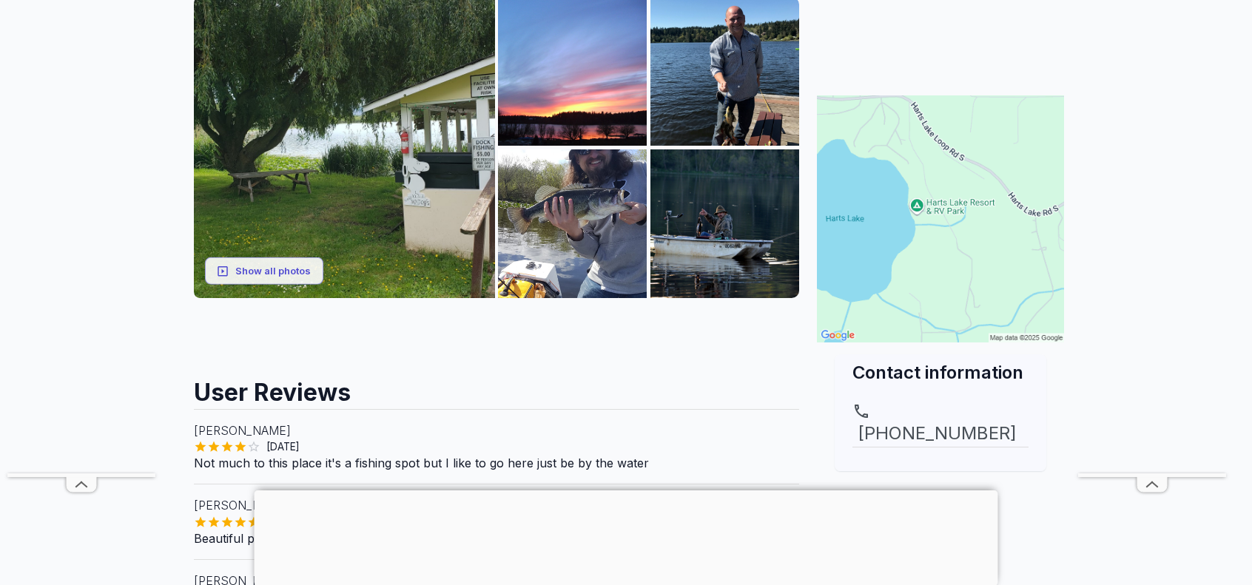
scroll to position [237, 0]
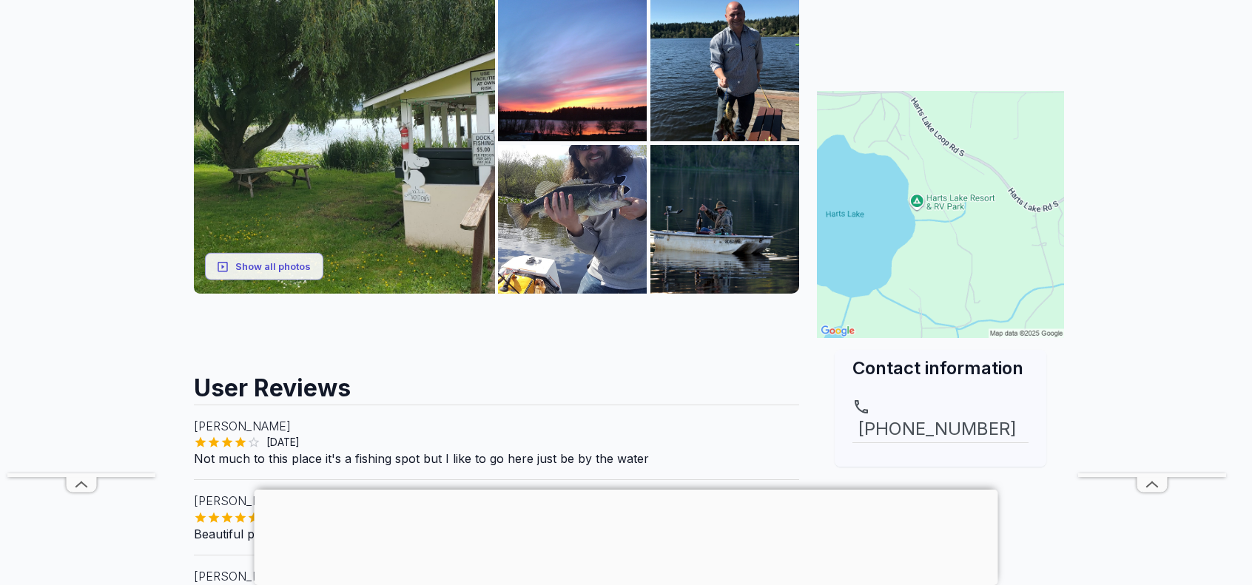
drag, startPoint x: 1259, startPoint y: 45, endPoint x: 1263, endPoint y: 103, distance: 57.8
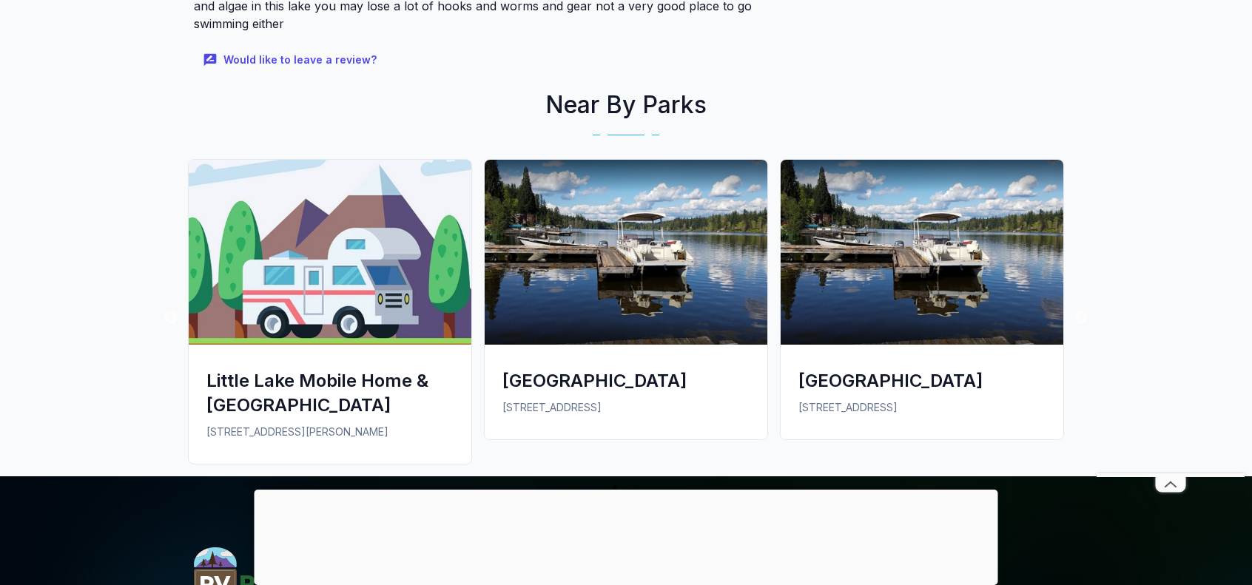
scroll to position [1297, 0]
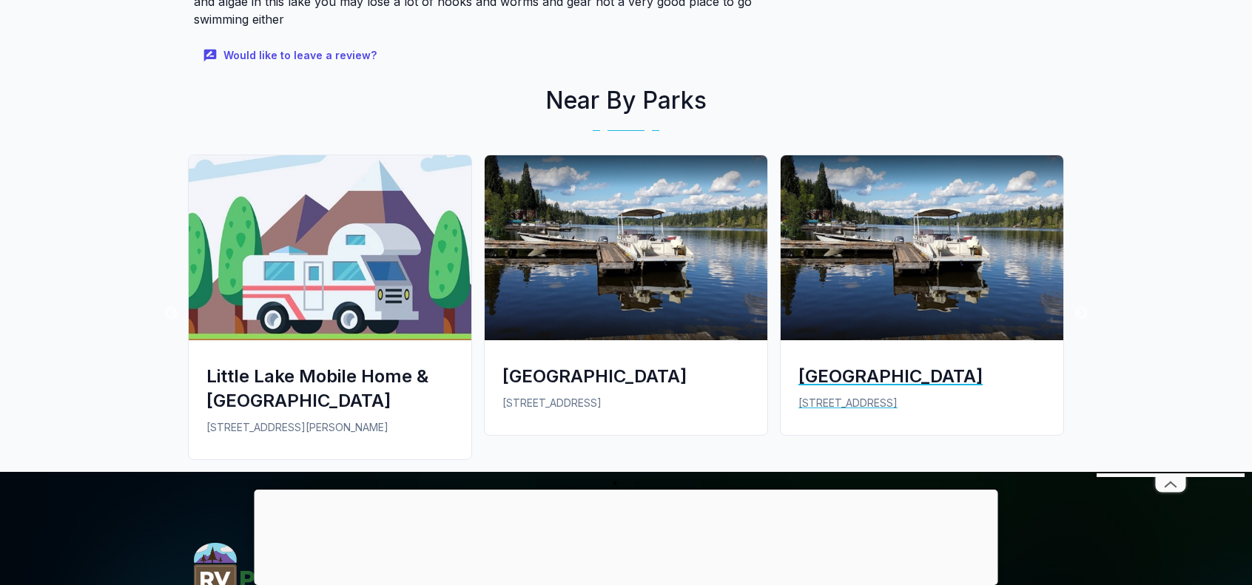
click at [890, 372] on div "[GEOGRAPHIC_DATA]" at bounding box center [922, 376] width 247 height 24
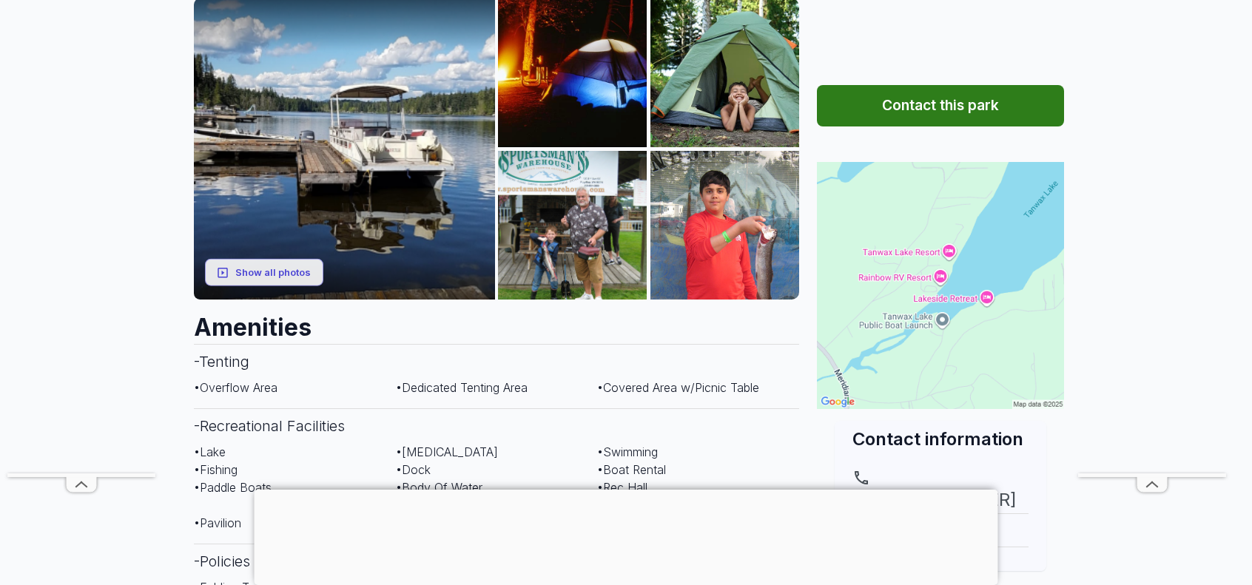
scroll to position [256, 0]
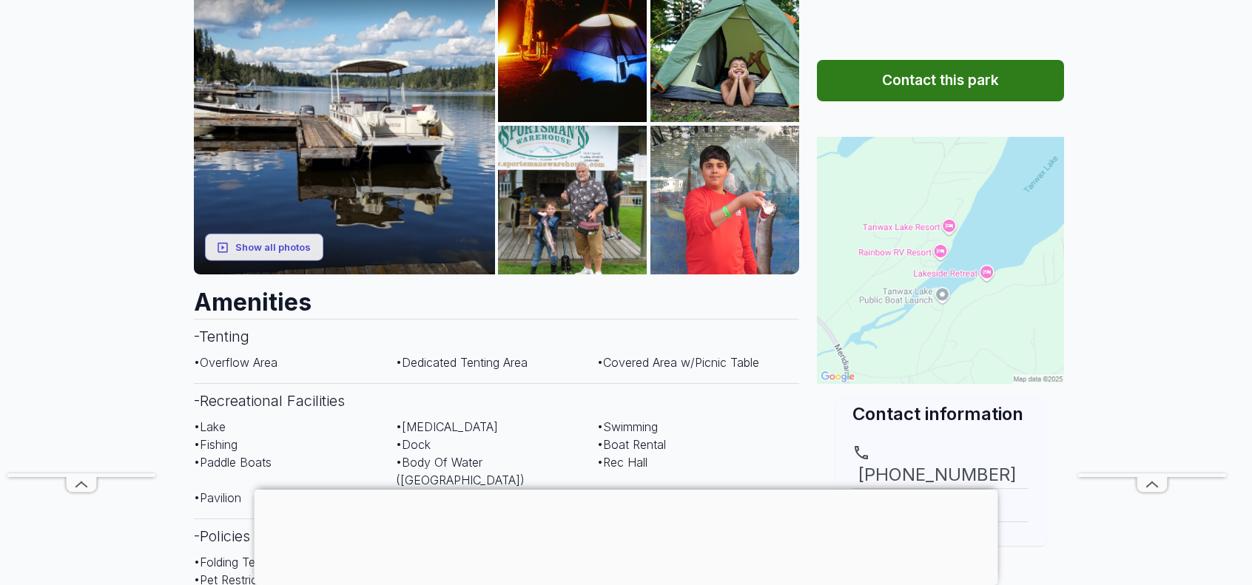
click at [915, 226] on img at bounding box center [940, 260] width 247 height 247
